Goal: Task Accomplishment & Management: Manage account settings

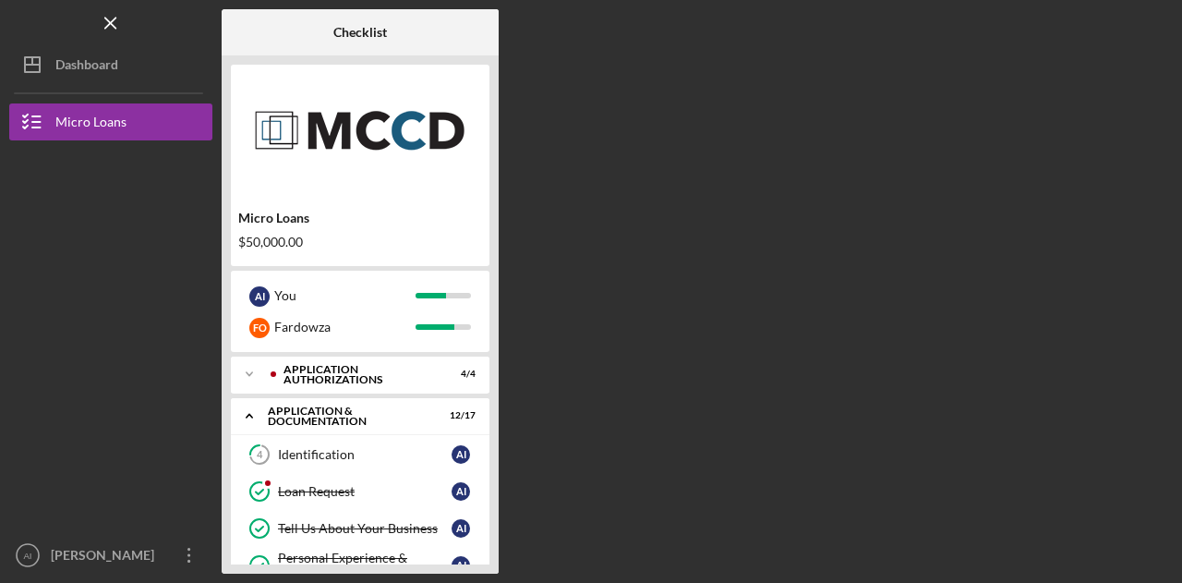
scroll to position [632, 0]
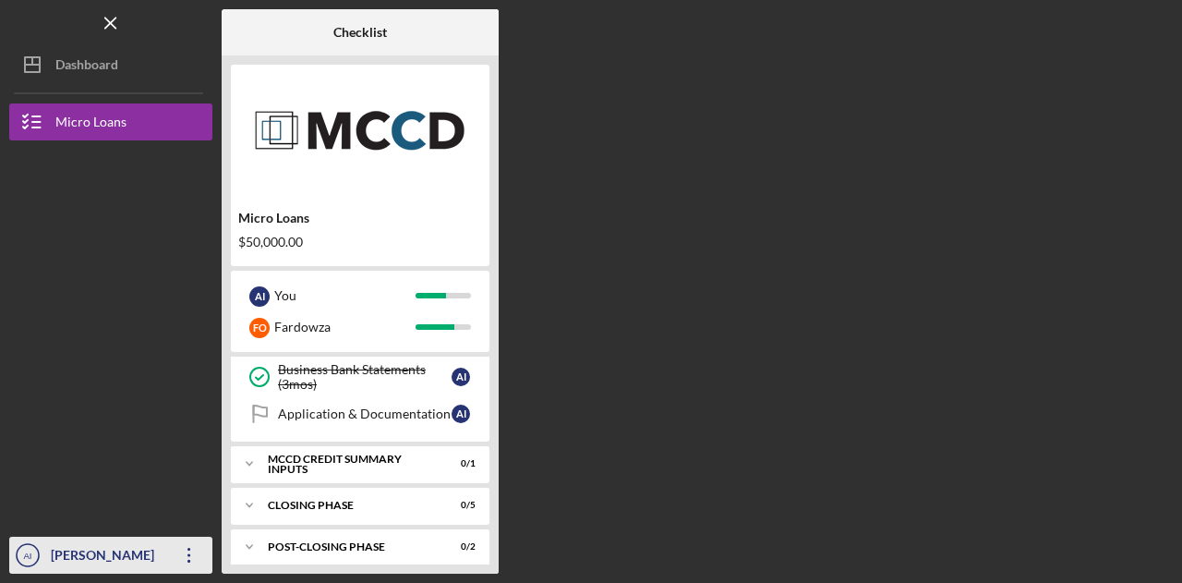
click at [196, 555] on icon "Icon/Overflow" at bounding box center [189, 555] width 46 height 46
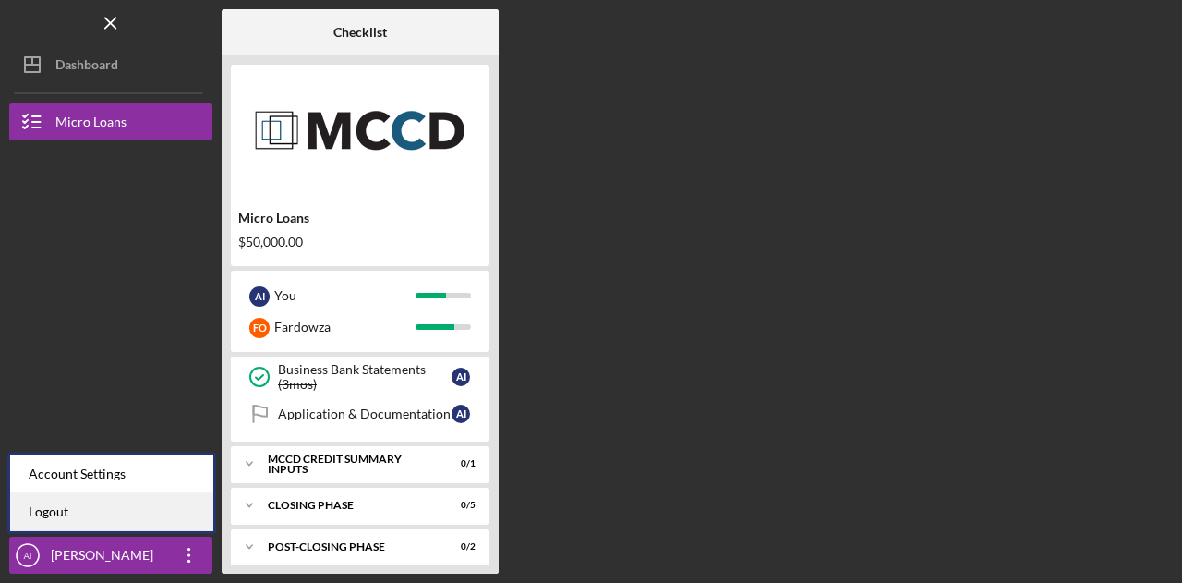
click at [68, 507] on link "Logout" at bounding box center [111, 512] width 203 height 38
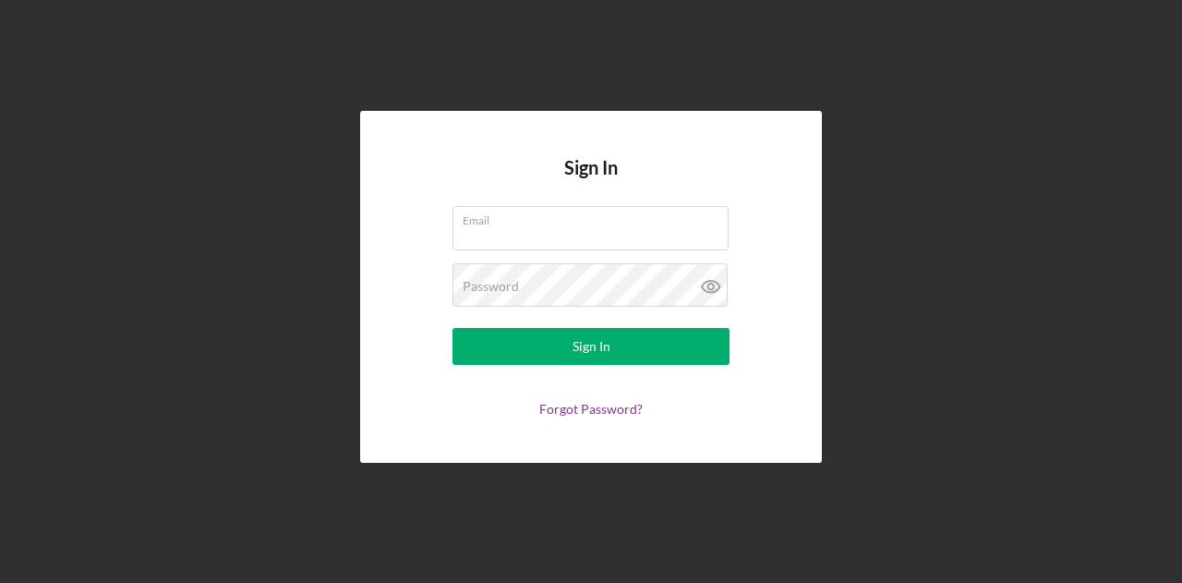
type input "[EMAIL_ADDRESS][DOMAIN_NAME]"
